Goal: Browse casually

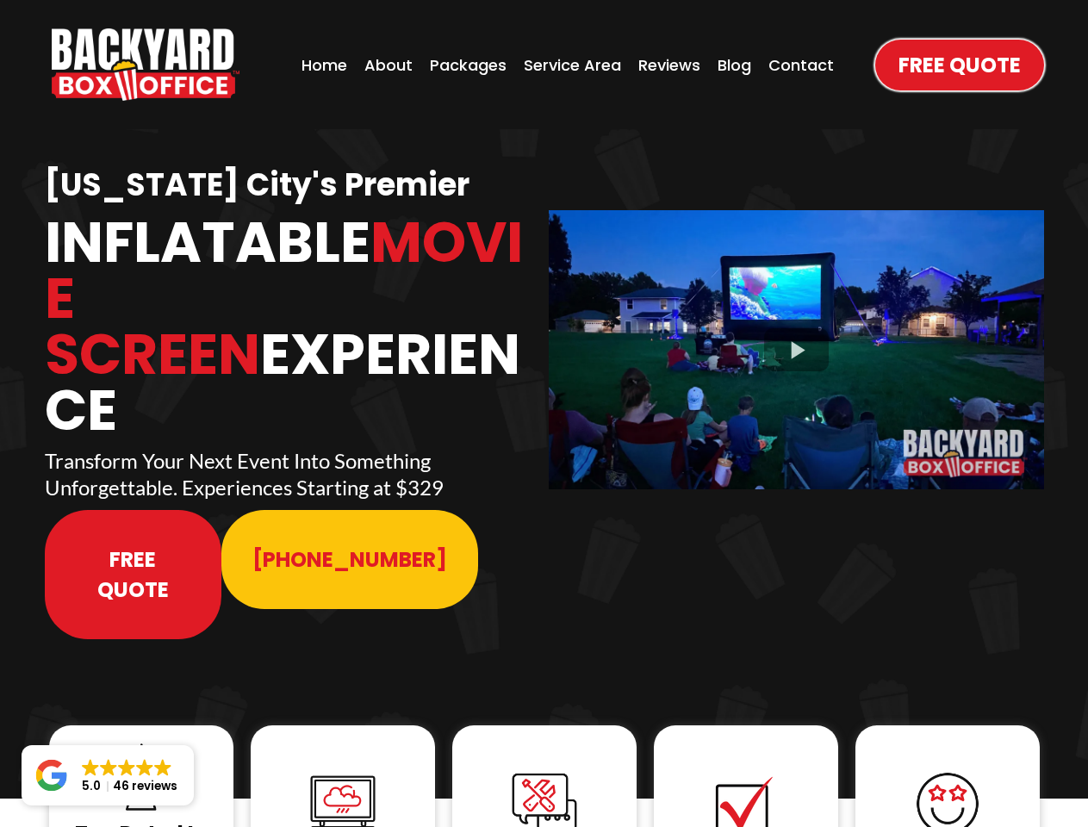
click at [146, 65] on img "https://www.backyardboxoffice.com" at bounding box center [146, 64] width 188 height 72
click at [796, 338] on div at bounding box center [797, 349] width 496 height 278
click at [141, 743] on img at bounding box center [141, 777] width 69 height 69
click at [343, 770] on img at bounding box center [343, 804] width 69 height 69
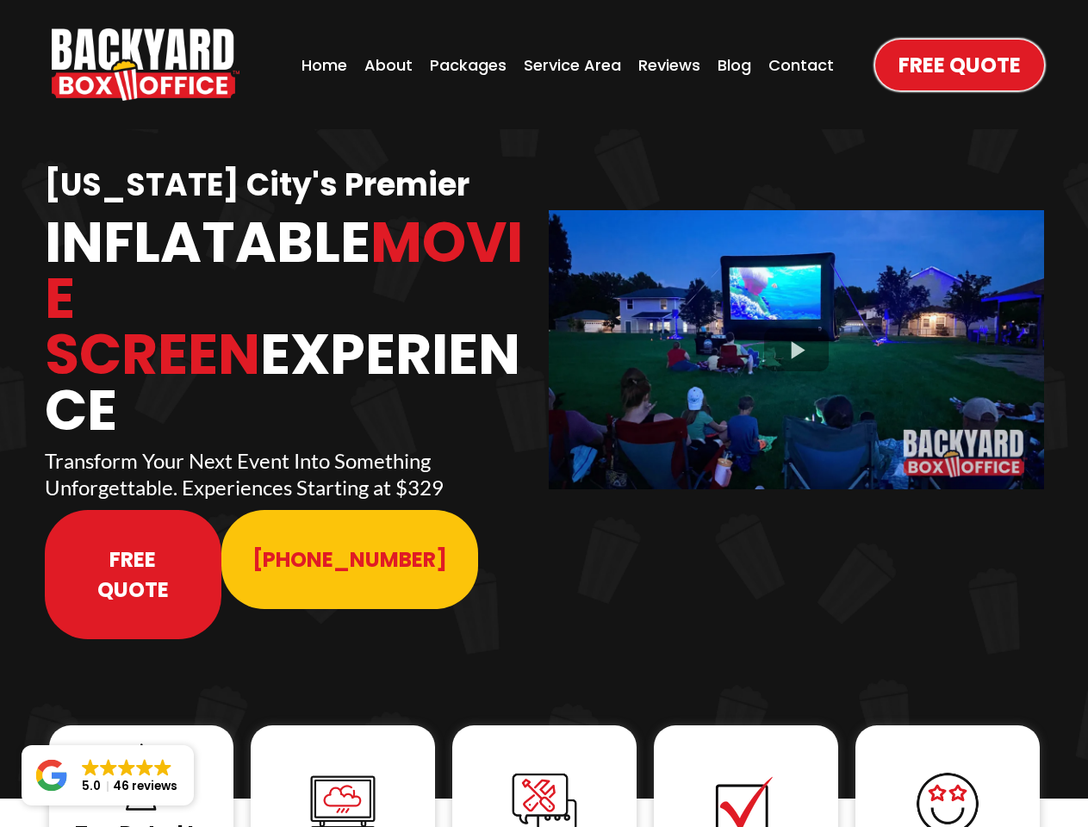
click at [343, 770] on img at bounding box center [343, 804] width 69 height 69
click at [545, 770] on img at bounding box center [544, 804] width 69 height 69
click at [746, 770] on img at bounding box center [746, 804] width 69 height 69
